Goal: Task Accomplishment & Management: Manage account settings

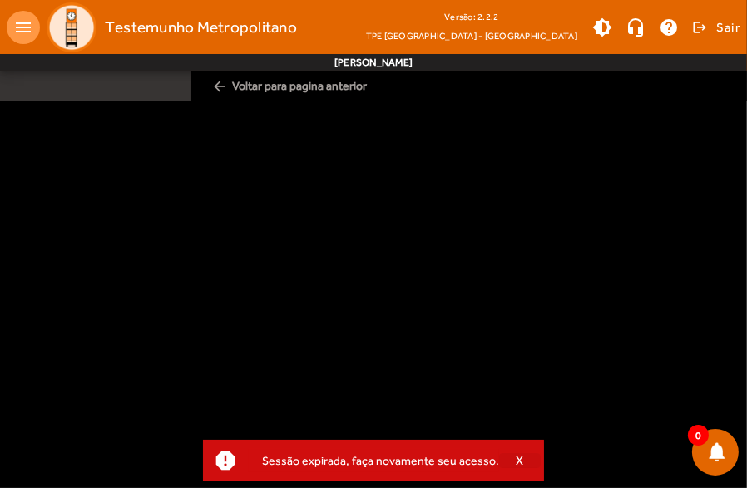
click at [344, 452] on div "Sessão expirada, faça novamente seu acesso." at bounding box center [374, 460] width 250 height 23
click at [522, 456] on span "button" at bounding box center [520, 461] width 42 height 40
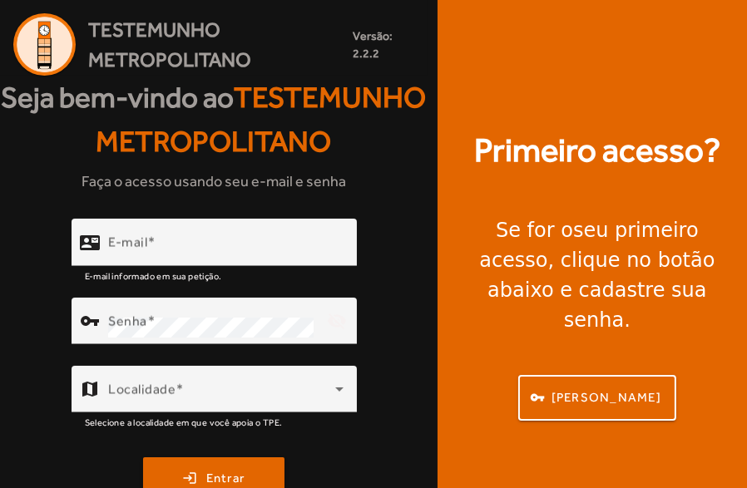
click at [522, 457] on span "button" at bounding box center [520, 461] width 42 height 40
type input "**********"
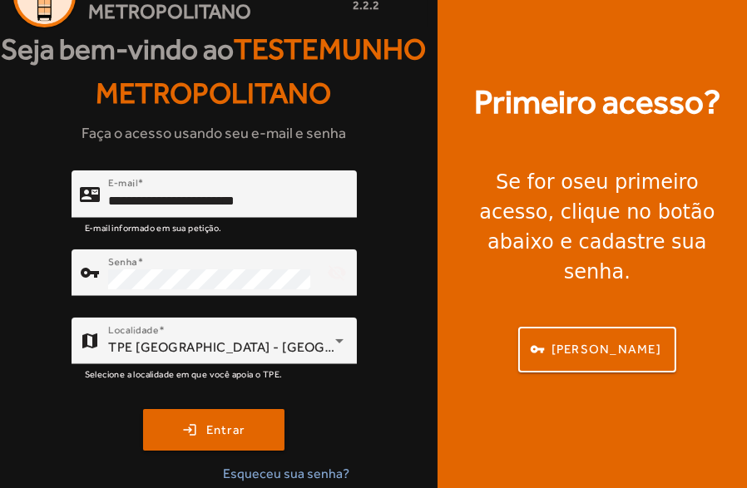
scroll to position [100, 0]
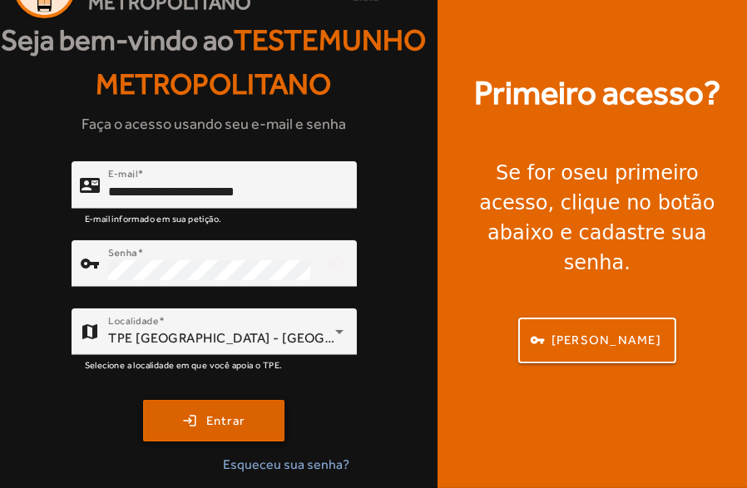
click at [234, 427] on span "Entrar" at bounding box center [225, 421] width 39 height 19
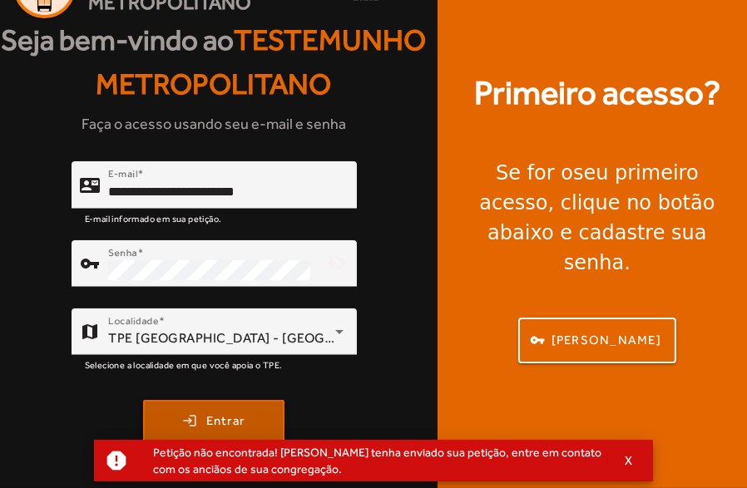
click at [199, 406] on span "submit" at bounding box center [214, 421] width 138 height 40
